Goal: Task Accomplishment & Management: Manage account settings

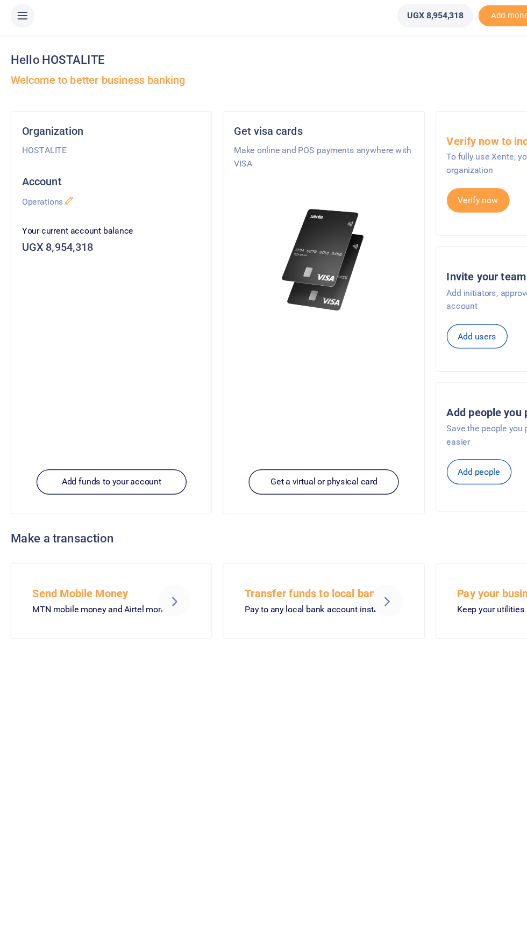
click at [20, 15] on icon at bounding box center [18, 16] width 11 height 12
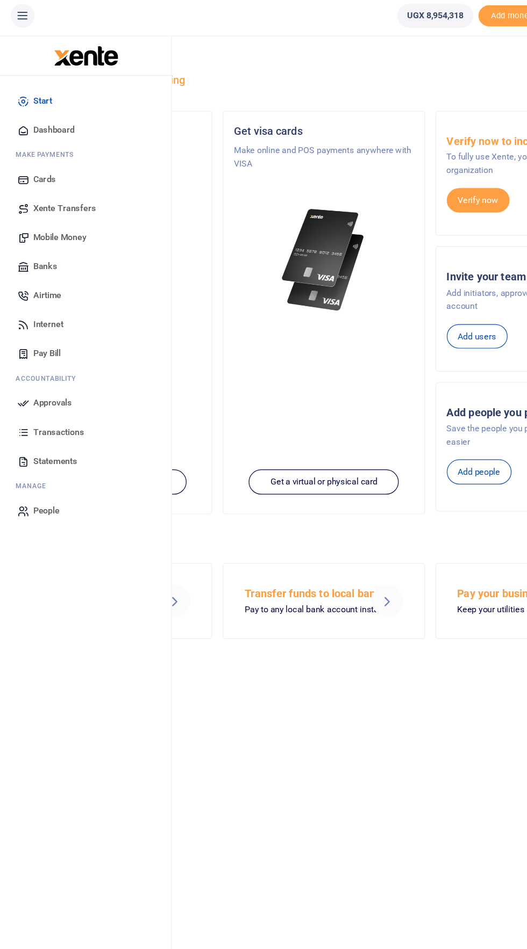
click at [44, 334] on span "Approvals" at bounding box center [43, 331] width 32 height 11
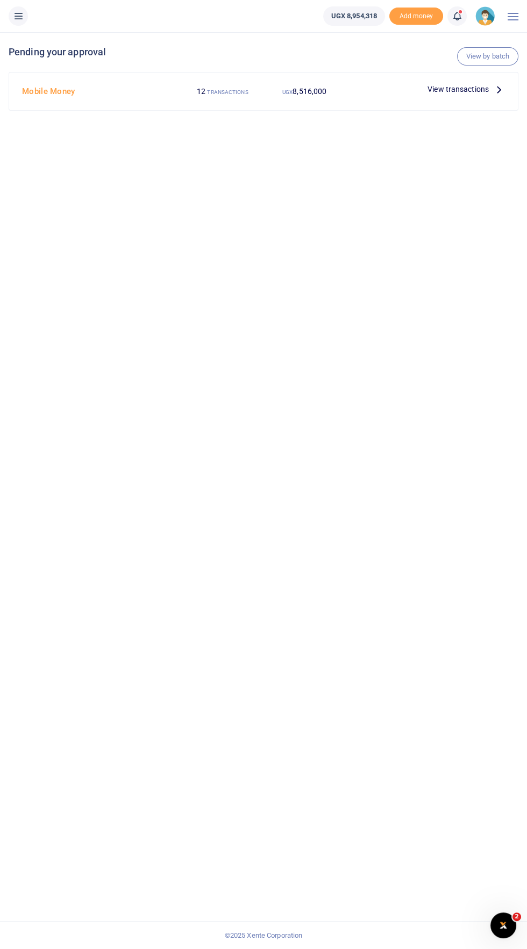
click at [479, 91] on span "View transactions" at bounding box center [457, 89] width 61 height 12
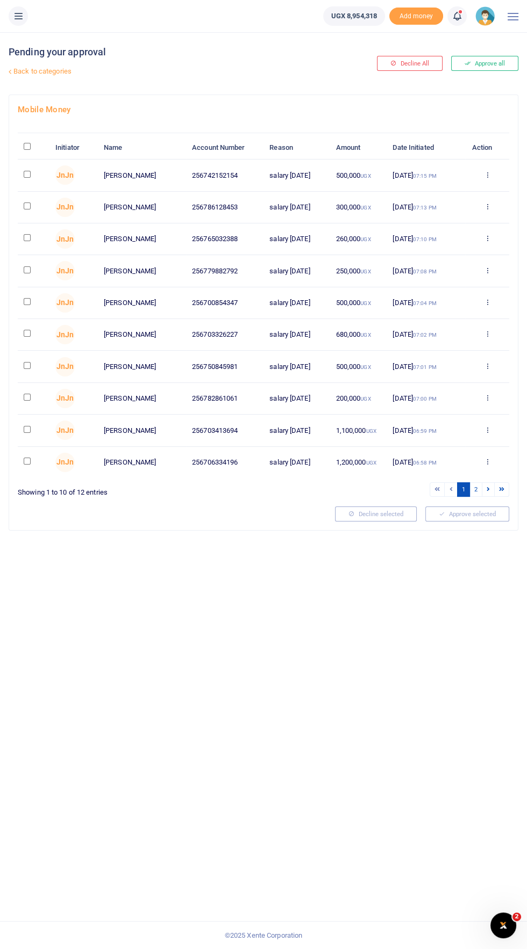
click at [27, 174] on input "checkbox" at bounding box center [27, 174] width 7 height 7
checkbox input "true"
click at [27, 206] on input "checkbox" at bounding box center [27, 206] width 7 height 7
checkbox input "true"
click at [27, 239] on input "checkbox" at bounding box center [27, 237] width 7 height 7
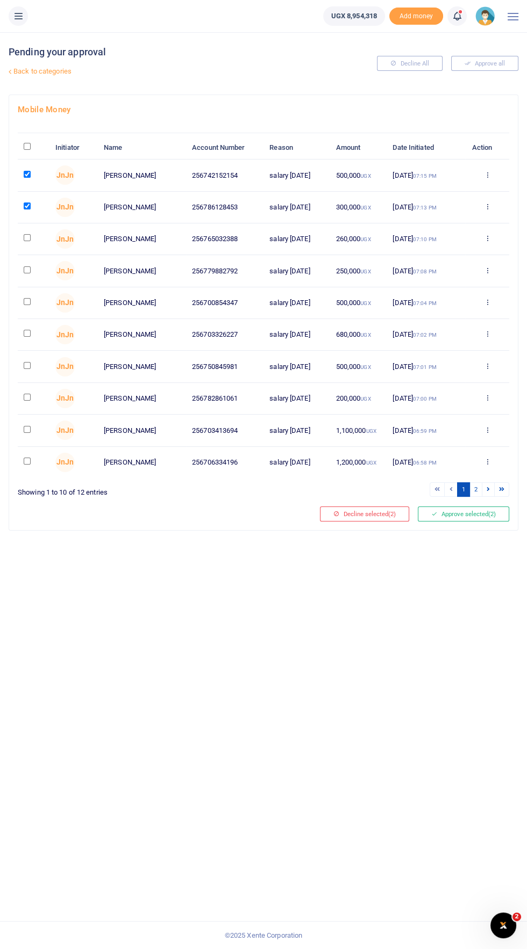
checkbox input "true"
click at [27, 271] on input "checkbox" at bounding box center [27, 270] width 7 height 7
checkbox input "true"
click at [27, 303] on input "checkbox" at bounding box center [27, 301] width 7 height 7
checkbox input "true"
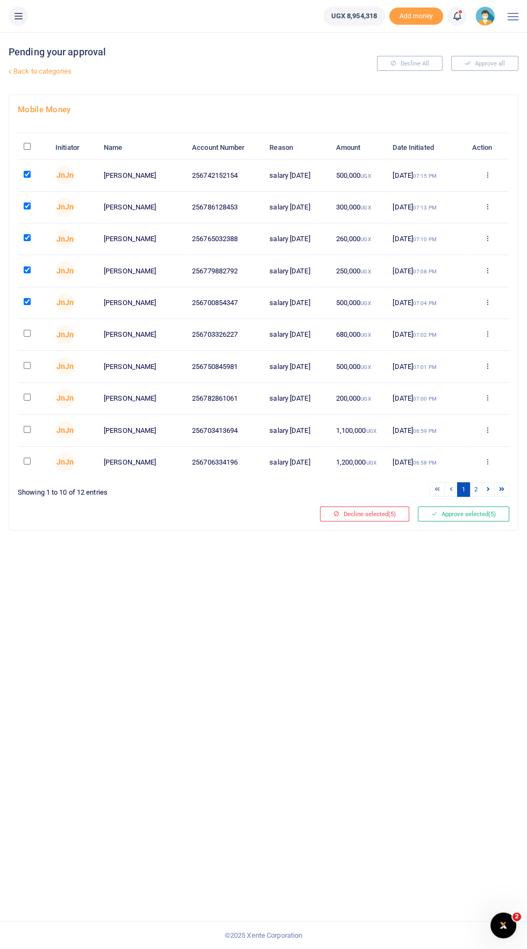
click at [26, 333] on input "checkbox" at bounding box center [27, 333] width 7 height 7
checkbox input "true"
click at [29, 367] on input "checkbox" at bounding box center [27, 365] width 7 height 7
checkbox input "true"
click at [27, 394] on input "checkbox" at bounding box center [27, 397] width 7 height 7
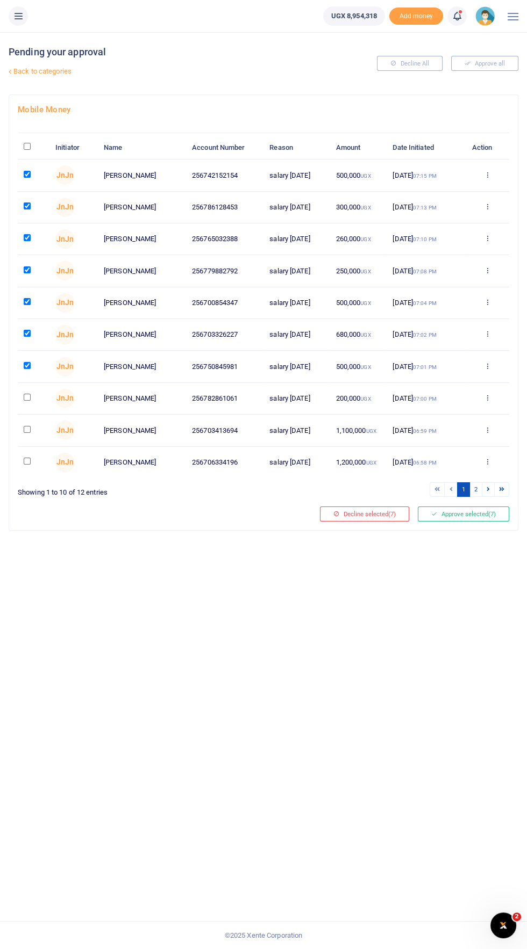
checkbox input "true"
click at [27, 430] on input "checkbox" at bounding box center [27, 429] width 7 height 7
checkbox input "true"
click at [31, 461] on input "checkbox" at bounding box center [27, 461] width 7 height 7
checkbox input "true"
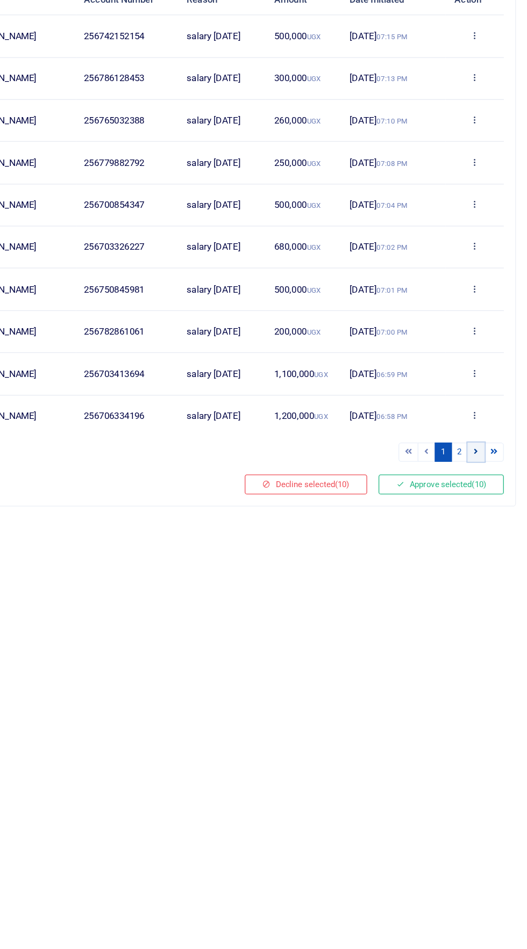
click at [488, 490] on icon at bounding box center [487, 489] width 3 height 6
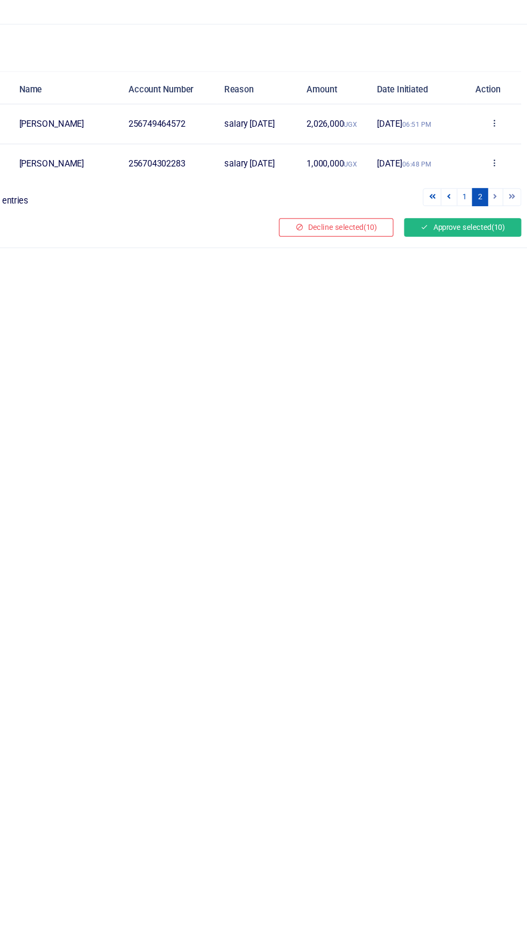
click at [457, 258] on button "Approve selected (10)" at bounding box center [461, 258] width 95 height 15
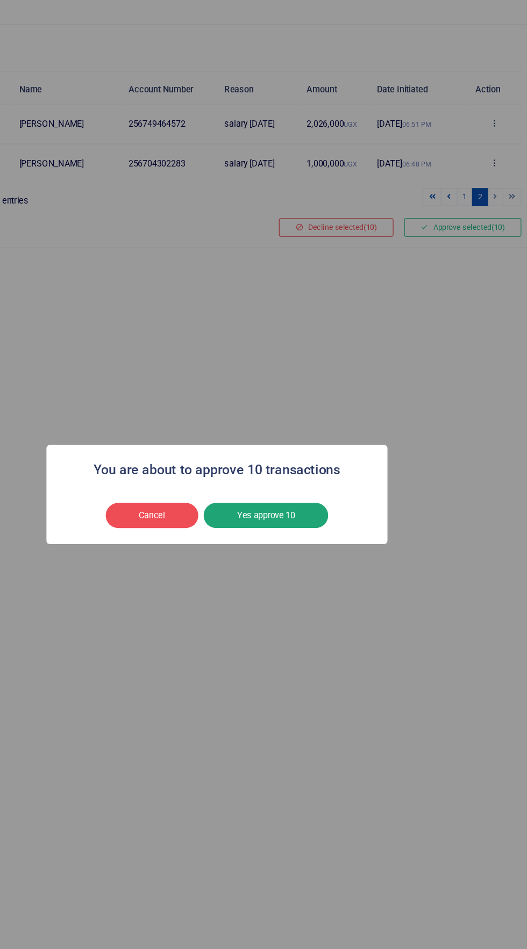
click at [327, 485] on button "Yes approve 10" at bounding box center [303, 491] width 100 height 20
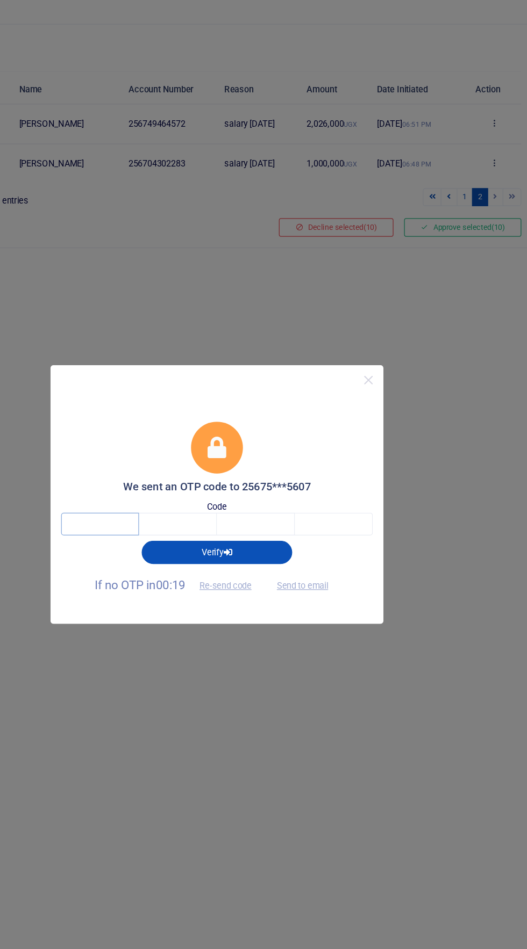
click at [162, 502] on input "text" at bounding box center [169, 498] width 63 height 18
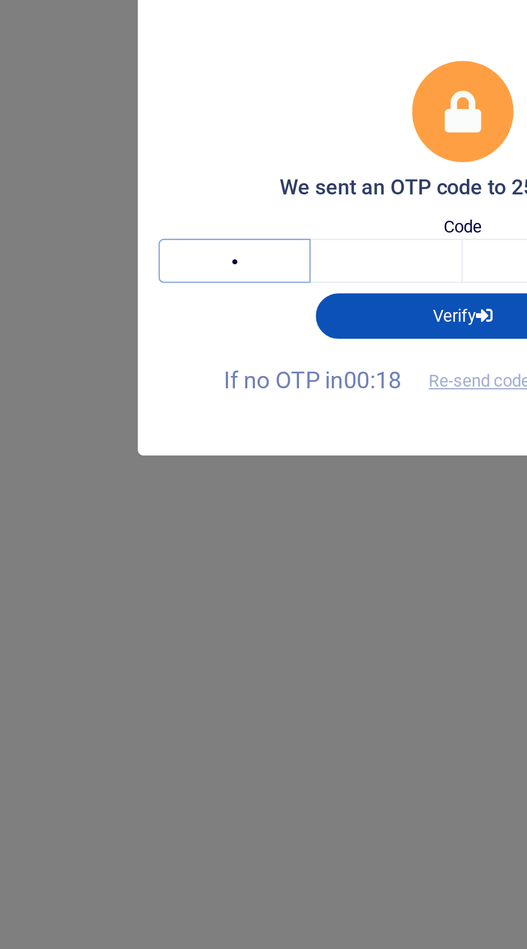
type input "4"
type input "0"
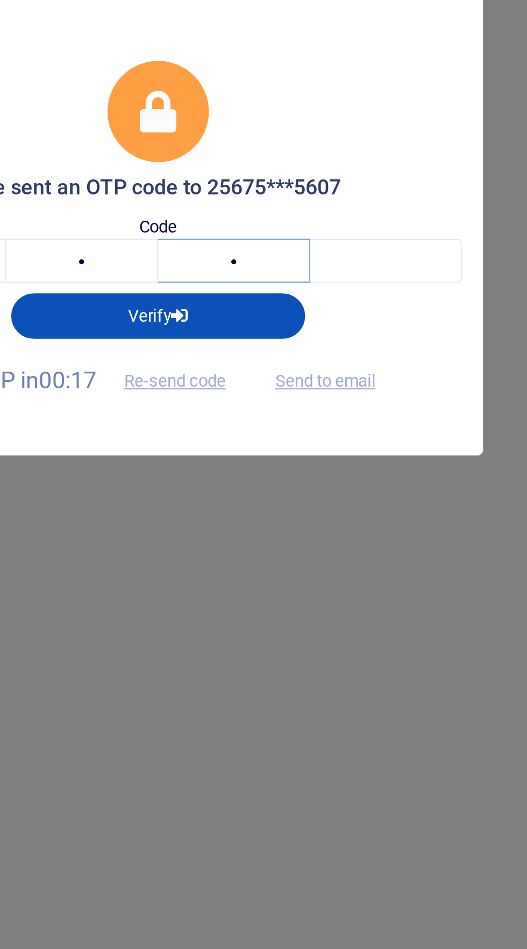
type input "2"
type input "5"
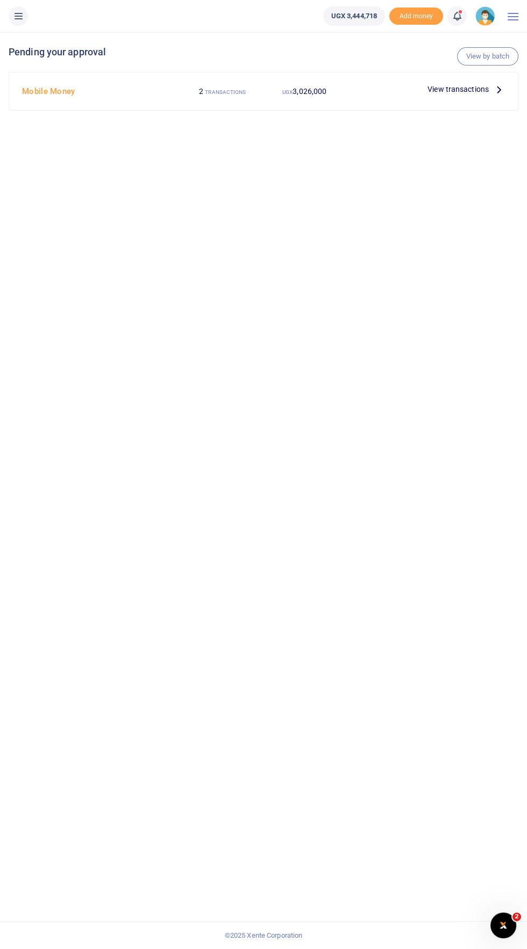
click at [21, 20] on icon at bounding box center [18, 16] width 11 height 12
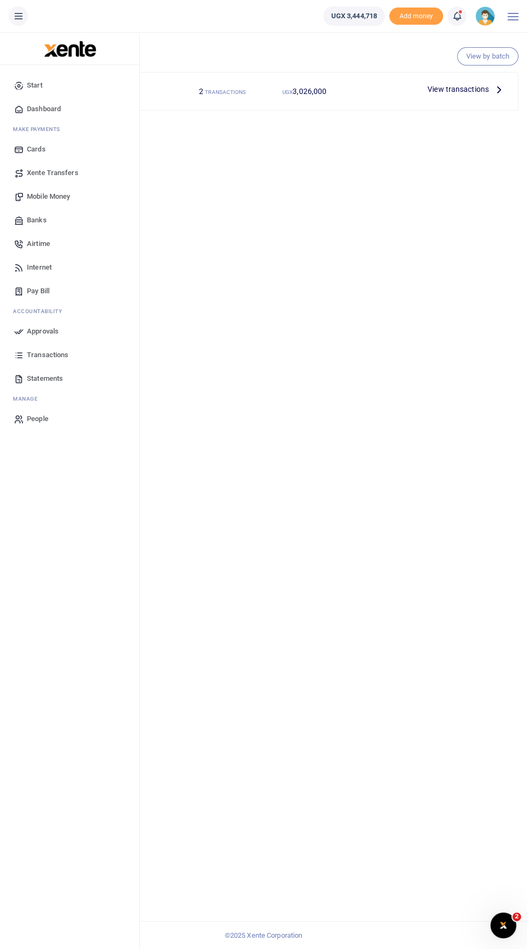
click at [66, 359] on span "Transactions" at bounding box center [47, 355] width 41 height 11
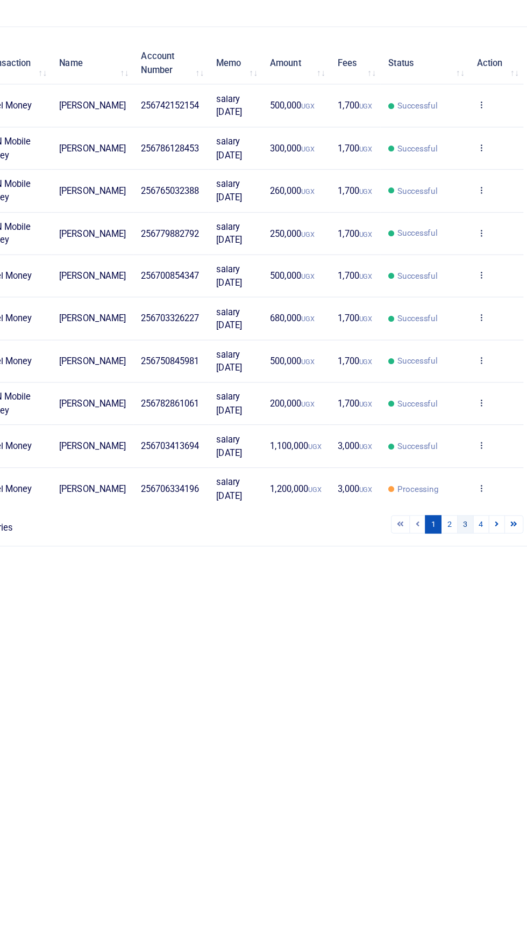
click at [464, 554] on link "3" at bounding box center [463, 546] width 13 height 15
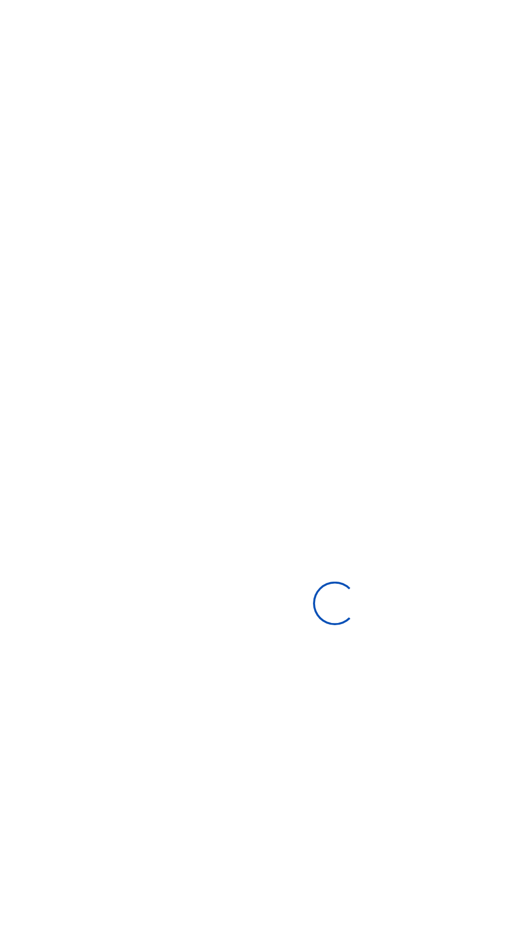
type input "[DATE] - [DATE]"
select select
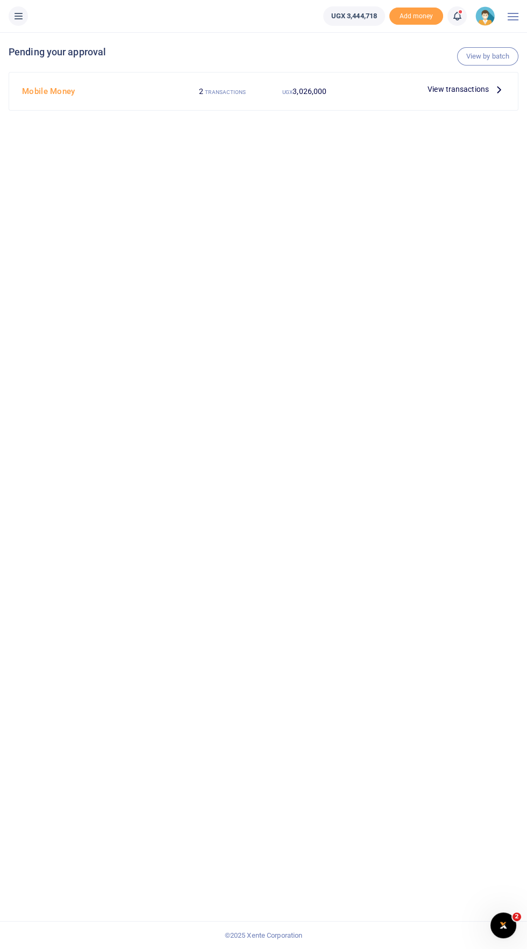
click at [24, 18] on icon at bounding box center [18, 16] width 11 height 12
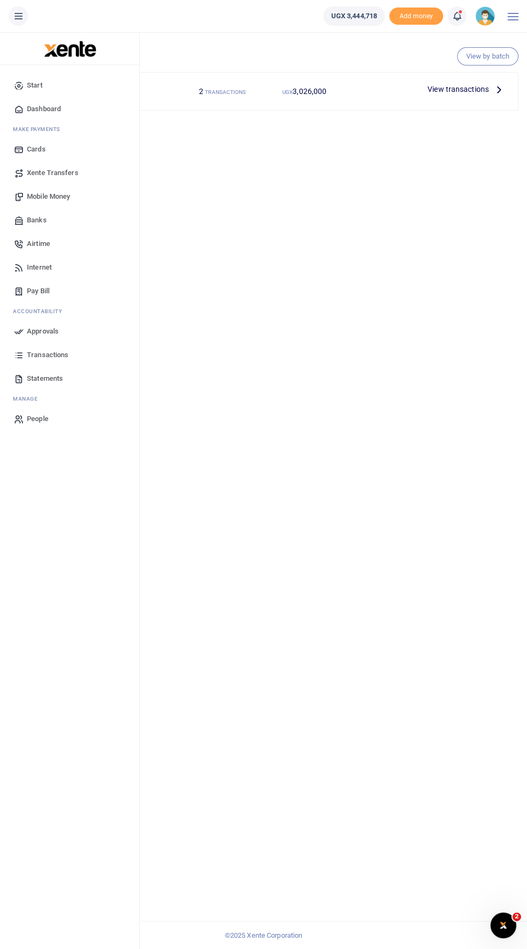
click at [59, 360] on link "Transactions" at bounding box center [70, 355] width 122 height 24
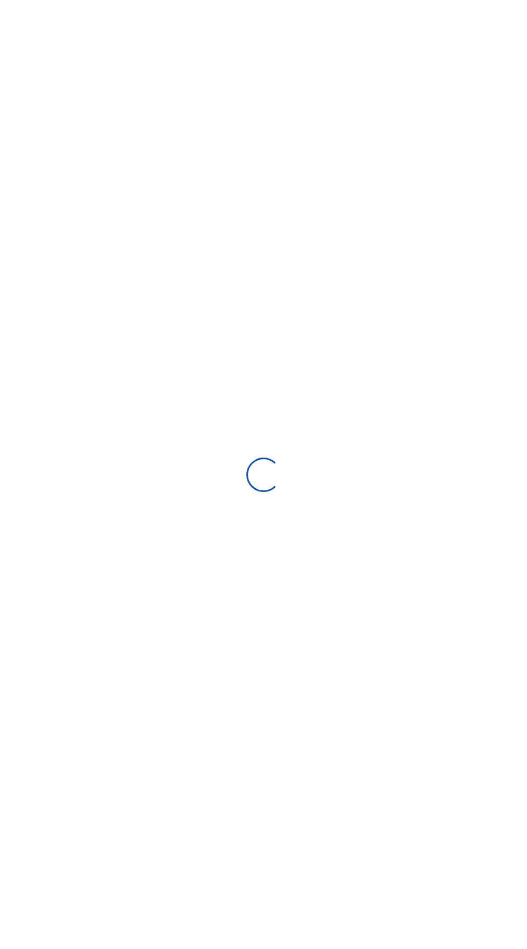
select select
type input "[DATE] - [DATE]"
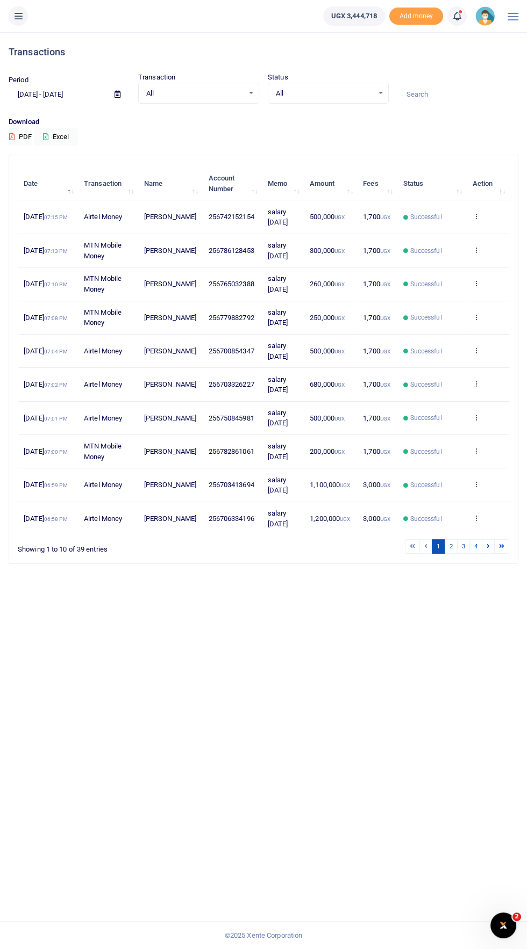
click at [19, 15] on icon at bounding box center [18, 16] width 11 height 12
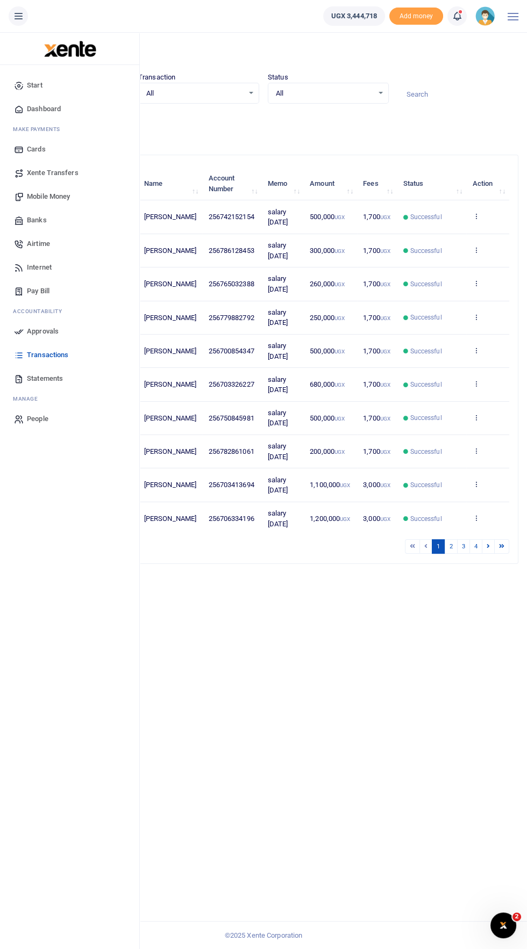
click at [47, 331] on span "Approvals" at bounding box center [43, 331] width 32 height 11
click at [53, 323] on link "Approvals" at bounding box center [70, 332] width 122 height 24
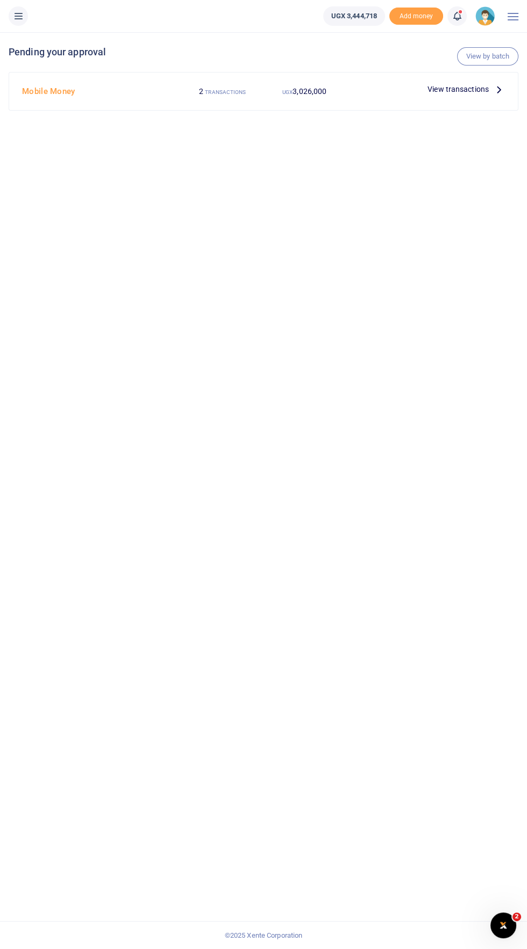
click at [477, 85] on span "View transactions" at bounding box center [457, 89] width 61 height 12
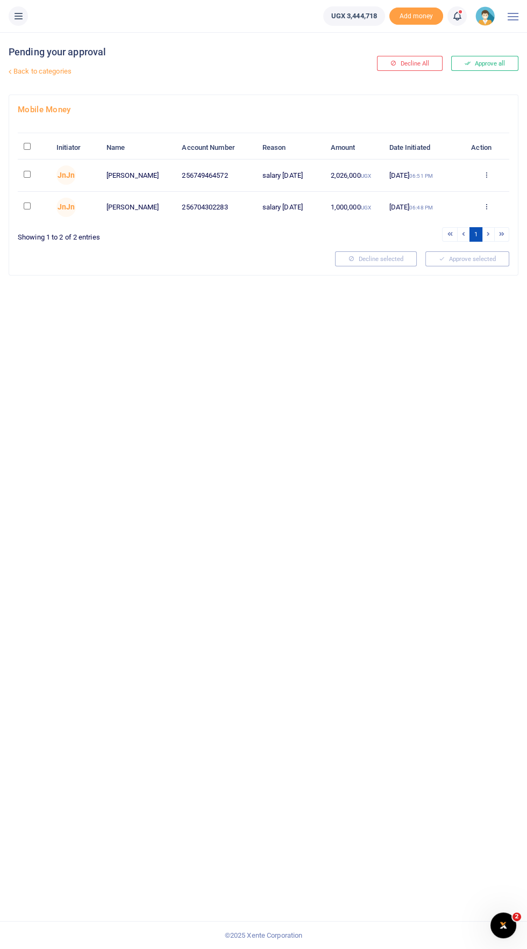
click at [27, 174] on input "checkbox" at bounding box center [27, 174] width 7 height 7
checkbox input "true"
click at [30, 205] on input "checkbox" at bounding box center [27, 206] width 7 height 7
checkbox input "true"
click at [486, 260] on button "Approve selected (2)" at bounding box center [462, 258] width 91 height 15
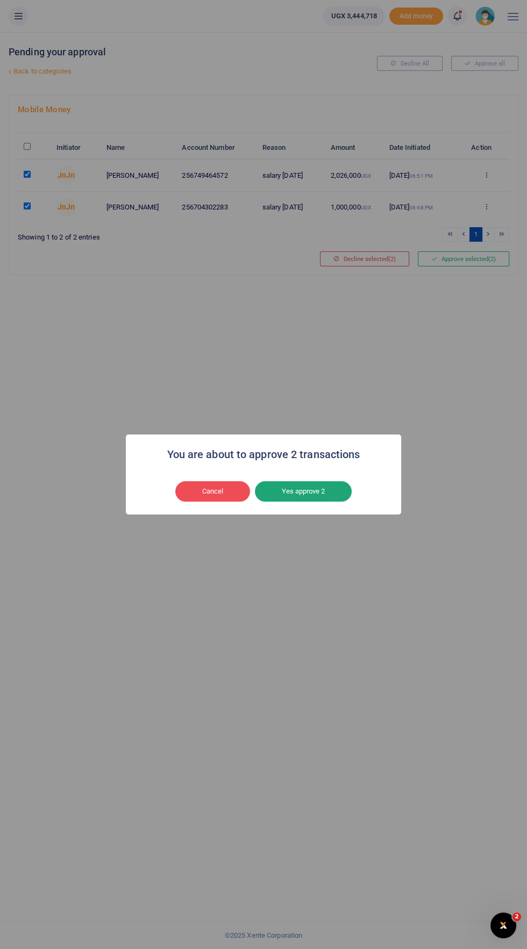
click at [332, 501] on button "Yes approve 2" at bounding box center [303, 491] width 97 height 20
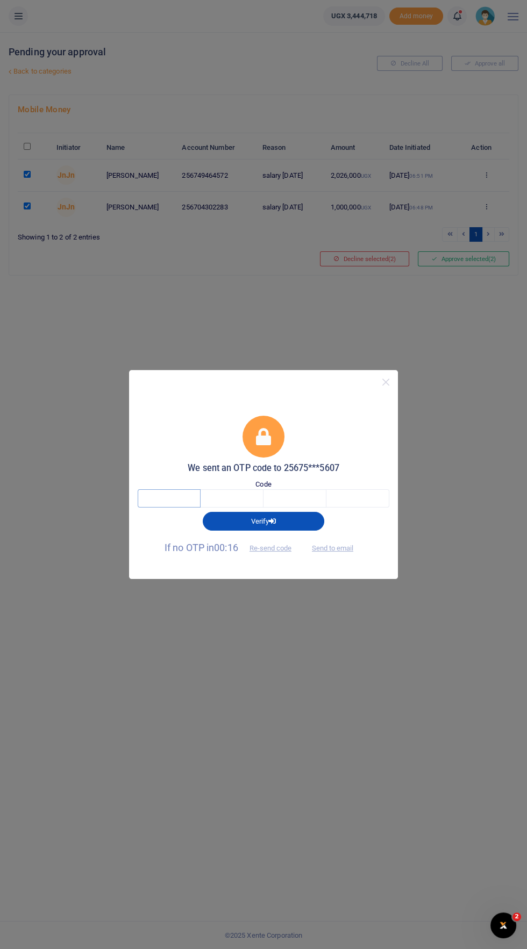
click at [182, 499] on input "text" at bounding box center [169, 498] width 63 height 18
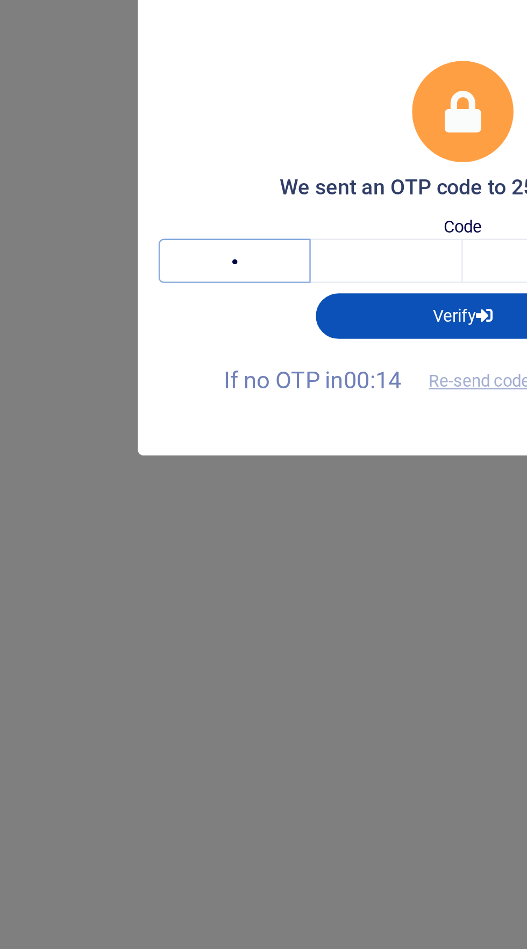
type input "8"
type input "2"
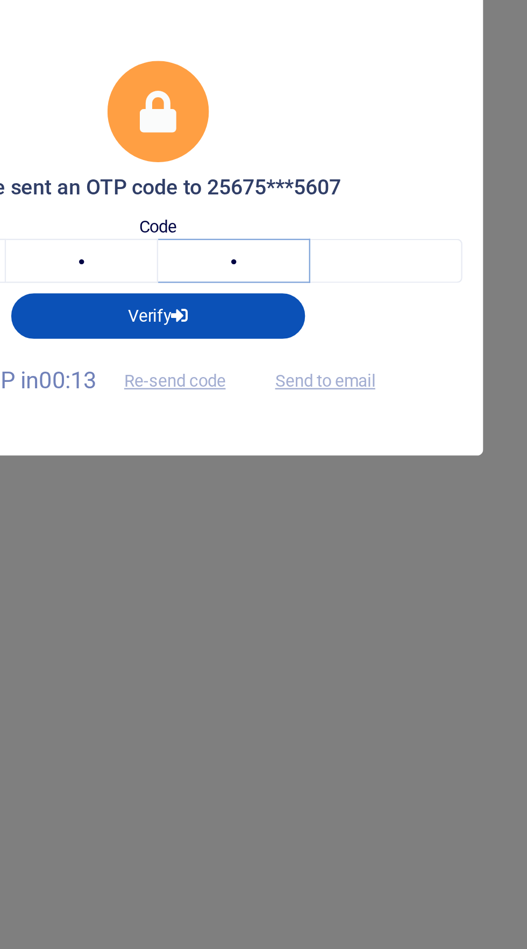
type input "4"
type input "7"
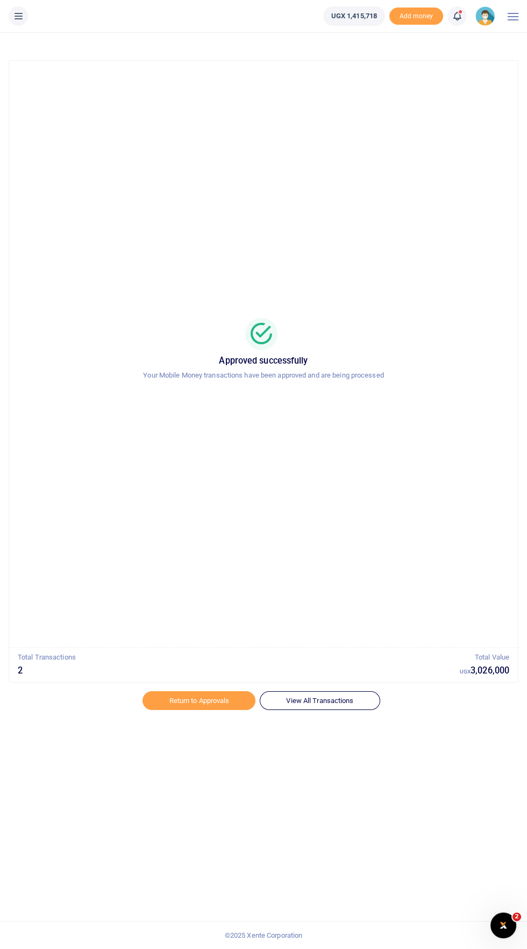
click at [27, 21] on li at bounding box center [18, 15] width 28 height 19
click at [23, 21] on icon at bounding box center [18, 16] width 11 height 12
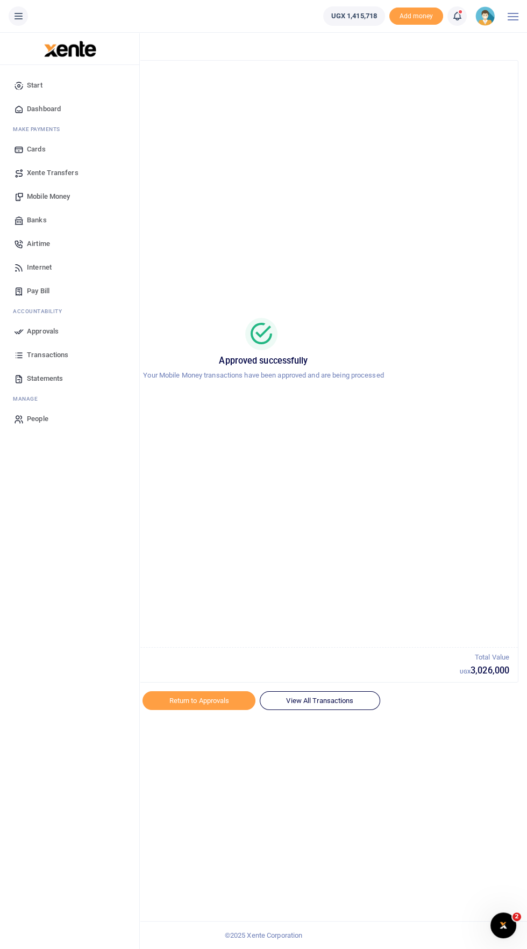
click at [55, 355] on span "Transactions" at bounding box center [47, 355] width 41 height 11
